Goal: Navigation & Orientation: Find specific page/section

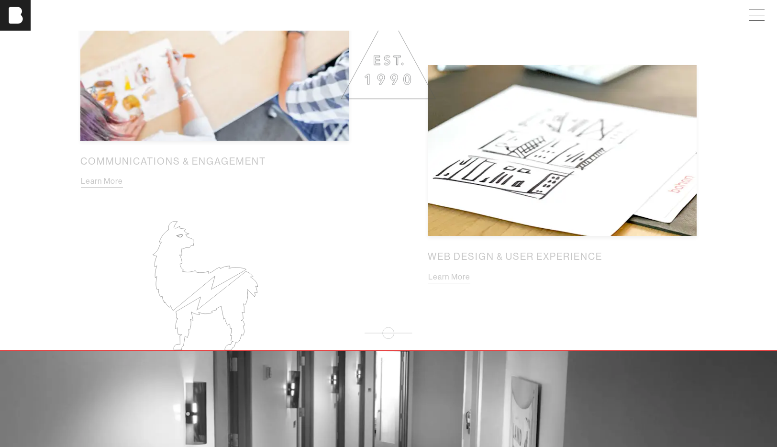
scroll to position [1240, 0]
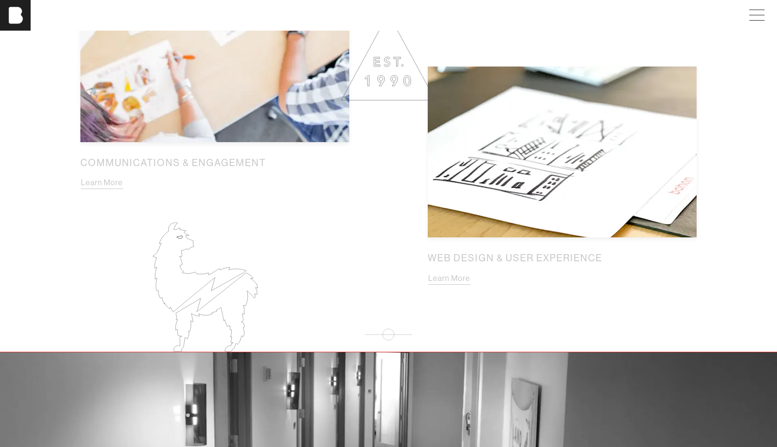
drag, startPoint x: 168, startPoint y: 287, endPoint x: 100, endPoint y: 294, distance: 68.9
click at [80, 290] on main "[PERSON_NAME] We are a resourceful team of inventive consultants, artists and c…" at bounding box center [388, 200] width 777 height 2789
drag, startPoint x: 180, startPoint y: 285, endPoint x: 168, endPoint y: 3, distance: 282.6
click at [0, 0] on div "[PERSON_NAME] [PERSON_NAME] [PERSON_NAME] Work About Careers Contact [PERSON_NA…" at bounding box center [388, 255] width 777 height 2990
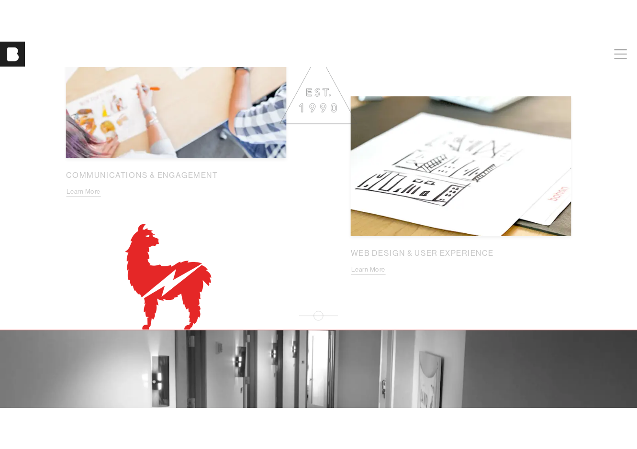
scroll to position [1241, 0]
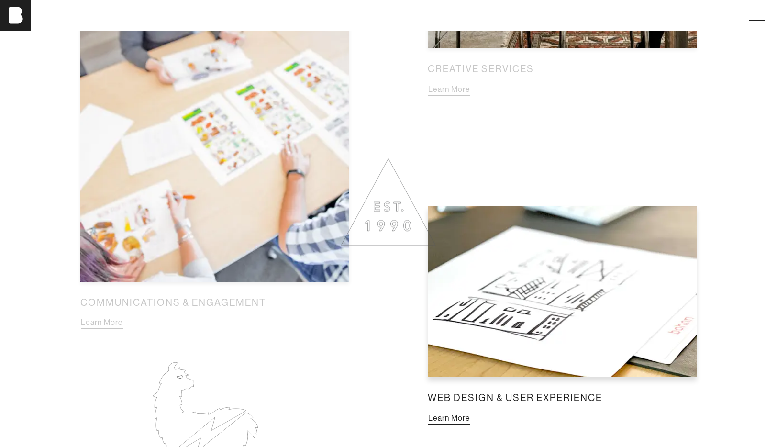
scroll to position [1097, 0]
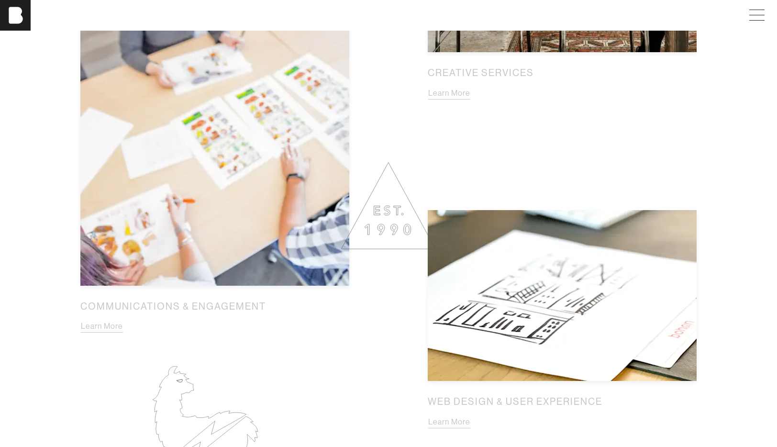
drag, startPoint x: 386, startPoint y: 208, endPoint x: 401, endPoint y: 240, distance: 35.1
click at [401, 243] on div "Brand Strategy Learn More Creative Services Learn More Communications & Engagem…" at bounding box center [388, 16] width 643 height 932
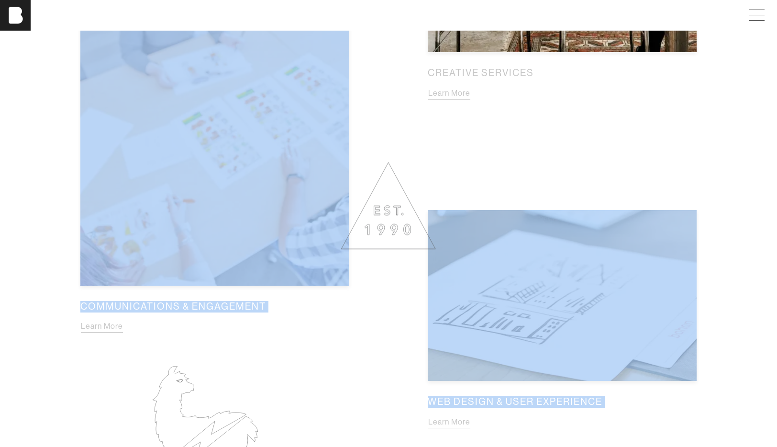
drag, startPoint x: 397, startPoint y: 227, endPoint x: 417, endPoint y: 255, distance: 34.0
click at [436, 263] on div "Brand Strategy Learn More Creative Services Learn More Communications & Engagem…" at bounding box center [388, 16] width 643 height 932
click at [434, 187] on div "Brand Strategy Learn More Creative Services Learn More Communications & Engagem…" at bounding box center [388, 16] width 643 height 932
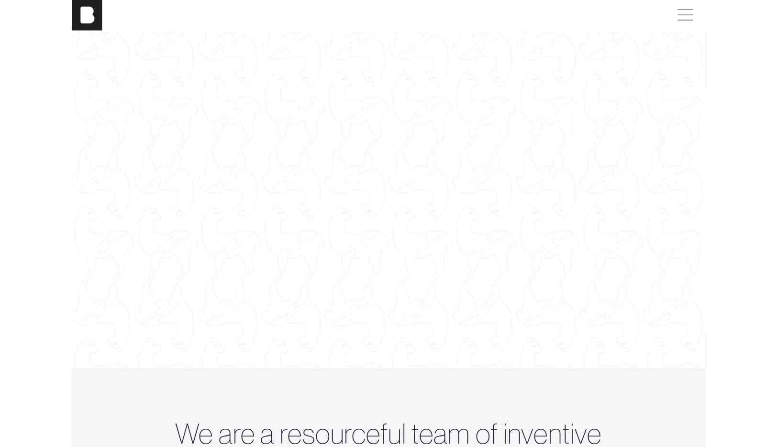
scroll to position [0, 0]
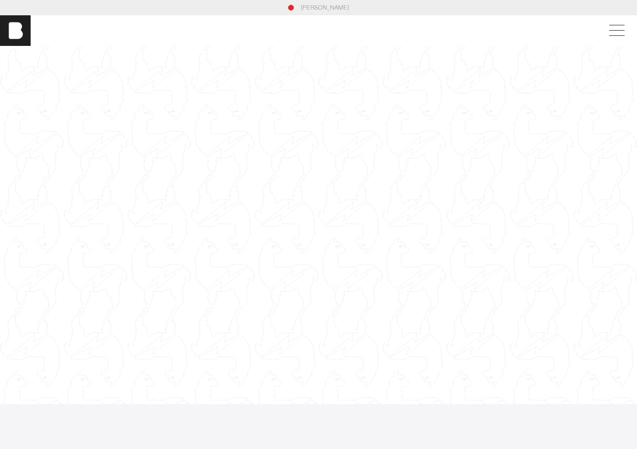
click at [207, 200] on div at bounding box center [318, 225] width 637 height 358
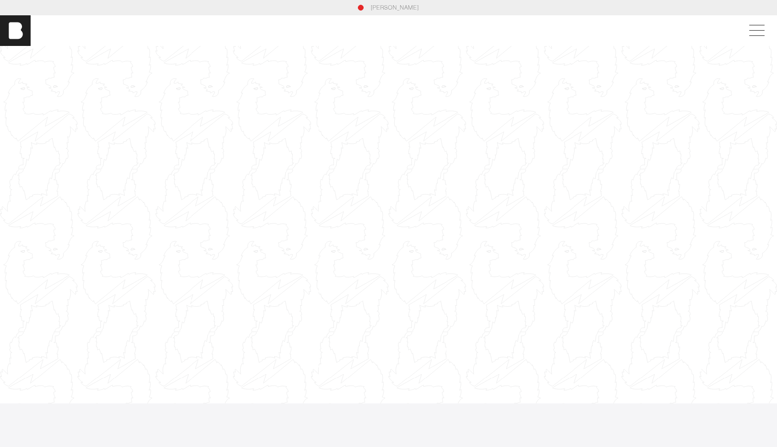
click at [295, 164] on div at bounding box center [388, 224] width 777 height 437
click at [201, 217] on div at bounding box center [388, 224] width 777 height 437
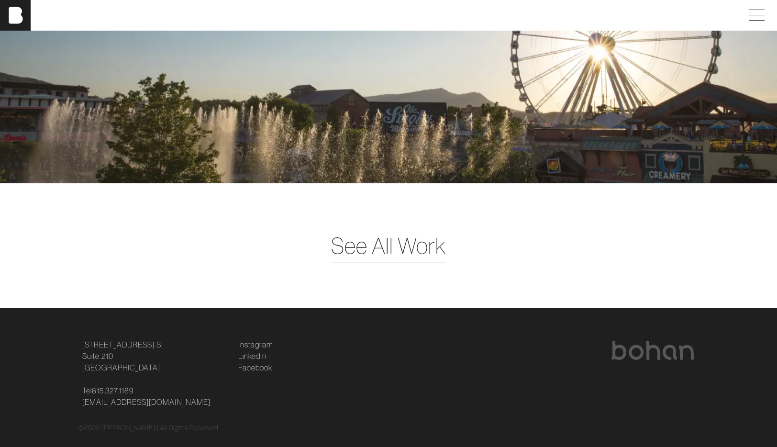
scroll to position [2543, 0]
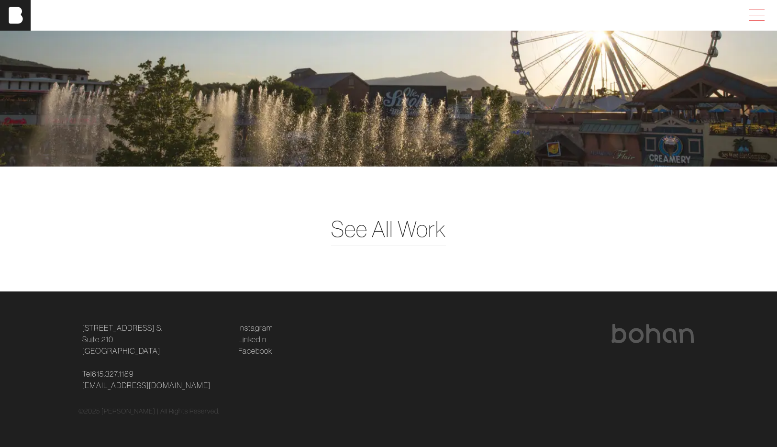
click at [750, 17] on span at bounding box center [755, 15] width 22 height 17
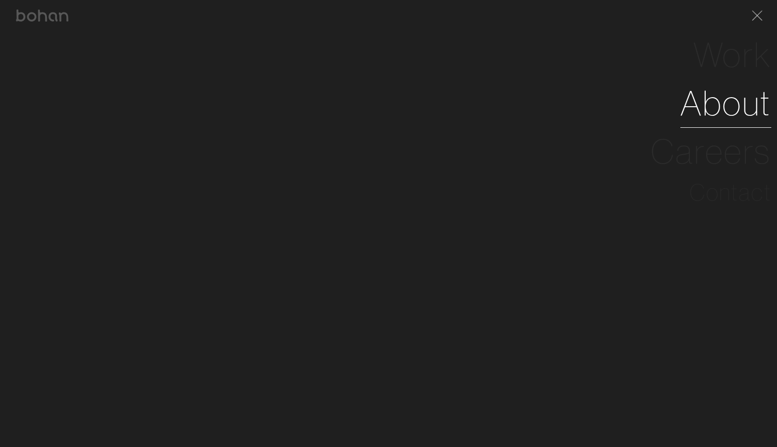
click at [713, 100] on link "About" at bounding box center [725, 103] width 91 height 48
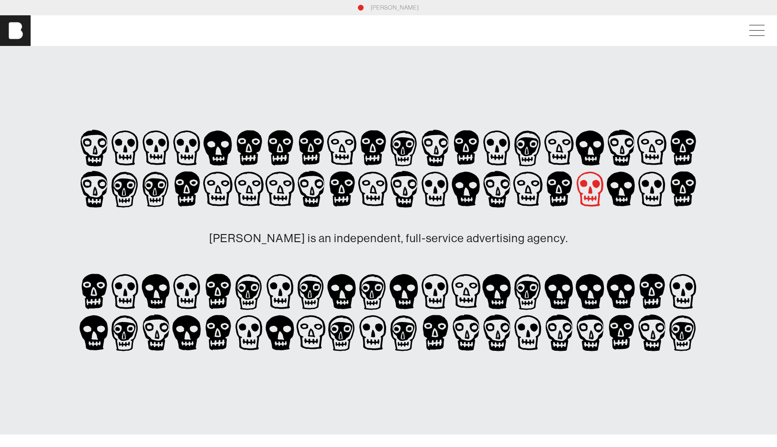
drag, startPoint x: 468, startPoint y: 134, endPoint x: 601, endPoint y: 203, distance: 149.4
click at [601, 203] on div "[PERSON_NAME] is an independent, full-service advertising agency." at bounding box center [388, 240] width 620 height 226
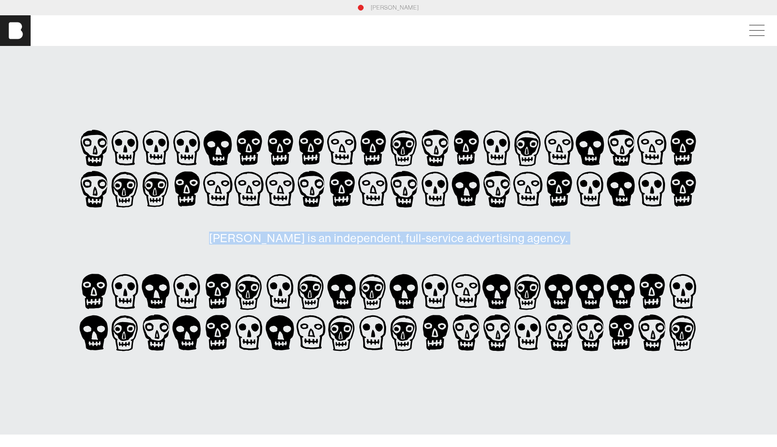
drag, startPoint x: 561, startPoint y: 185, endPoint x: 638, endPoint y: 255, distance: 103.6
click at [654, 270] on div "[PERSON_NAME] is an independent, full-service advertising agency." at bounding box center [388, 240] width 620 height 226
click at [602, 231] on h1 "[PERSON_NAME] is an independent, full-service advertising agency." at bounding box center [388, 238] width 620 height 57
